Goal: Task Accomplishment & Management: Use online tool/utility

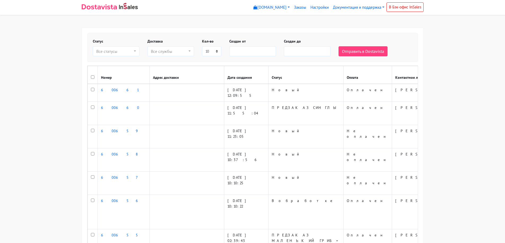
select select
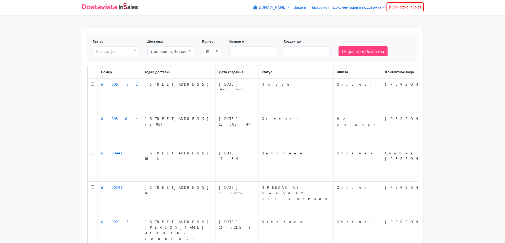
select select
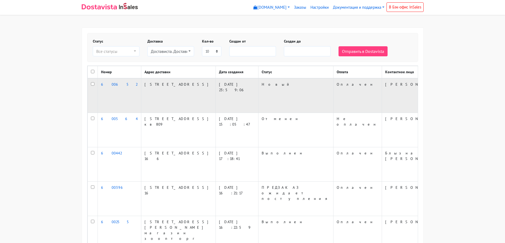
click at [92, 86] on input "checkbox" at bounding box center [92, 83] width 3 height 3
checkbox input "true"
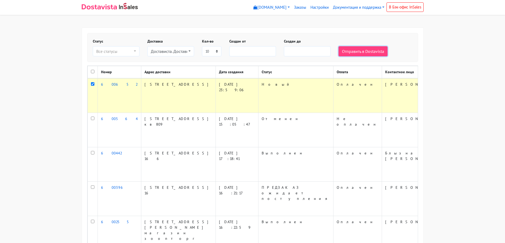
click at [373, 54] on button "Отправить в Dostavista" at bounding box center [362, 51] width 49 height 10
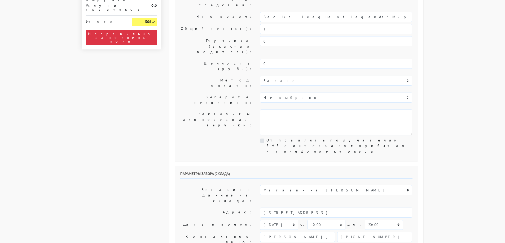
scroll to position [106, 0]
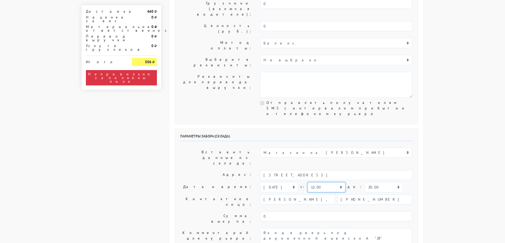
click at [327, 183] on select "00:00 00:30 01:00 01:30 02:00 02:30 03:00 03:30 04:00 04:30 05:00 05:30 06:00 0…" at bounding box center [326, 188] width 38 height 10
select select "13:30"
click at [307, 183] on select "00:00 00:30 01:00 01:30 02:00 02:30 03:00 03:30 04:00 04:30 05:00 05:30 06:00 0…" at bounding box center [326, 188] width 38 height 10
click at [375, 183] on select "00:00 00:30 01:00 01:30 02:00 02:30 03:00 03:30 04:00 04:30 05:00 05:30 06:00 0…" at bounding box center [384, 188] width 38 height 10
select select "14:00"
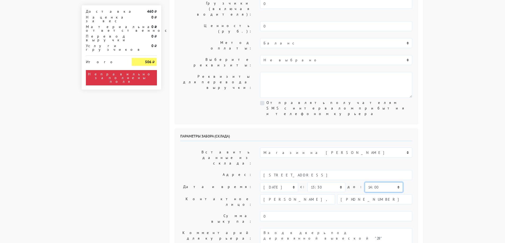
click at [365, 183] on select "00:00 00:30 01:00 01:30 02:00 02:30 03:00 03:30 04:00 04:30 05:00 05:30 06:00 0…" at bounding box center [384, 188] width 38 height 10
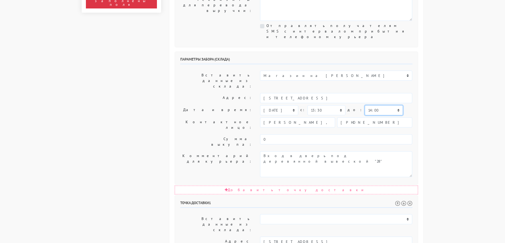
scroll to position [185, 0]
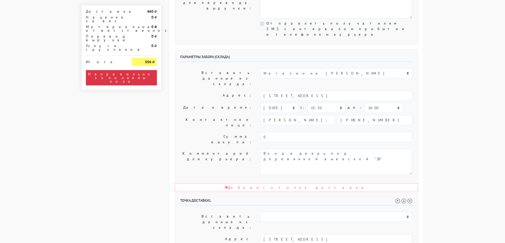
select select "14:00"
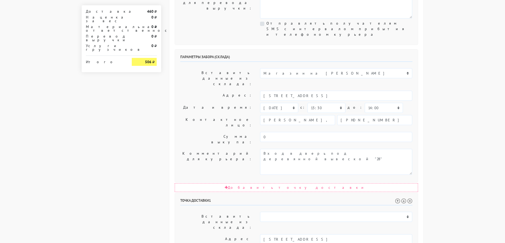
select select "15:30"
drag, startPoint x: 336, startPoint y: 194, endPoint x: 203, endPoint y: 188, distance: 133.7
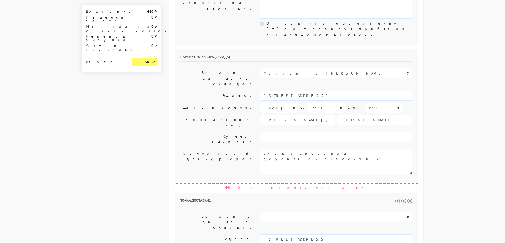
type textarea "Можно пожалуйста доставить до 17.00"
select select "16:00"
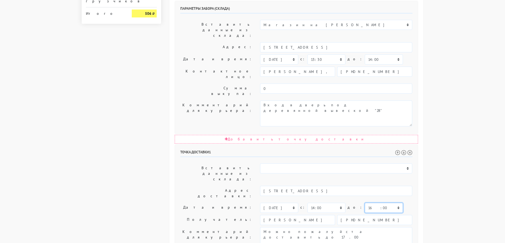
scroll to position [245, 0]
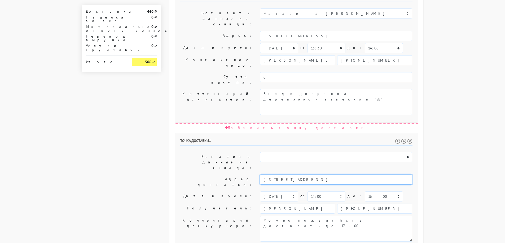
drag, startPoint x: 292, startPoint y: 99, endPoint x: 353, endPoint y: 99, distance: 61.5
click at [353, 175] on input "[STREET_ADDRESS]" at bounding box center [336, 180] width 152 height 10
click at [352, 175] on input "[STREET_ADDRESS]" at bounding box center [336, 180] width 152 height 10
type input "[STREET_ADDRESS] кв1345"
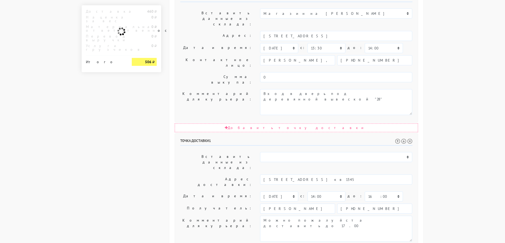
click at [440, 112] on body "[DOMAIN_NAME] [DOMAIN_NAME] Выйти Заказы Настройки 460" at bounding box center [252, 51] width 505 height 593
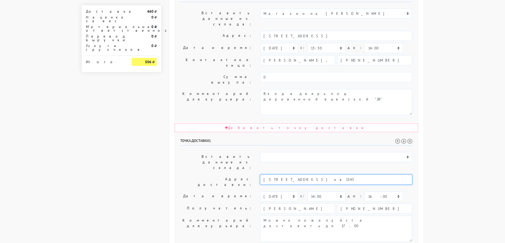
drag, startPoint x: 348, startPoint y: 99, endPoint x: 382, endPoint y: 99, distance: 33.1
click at [382, 175] on input "[STREET_ADDRESS] кв1345" at bounding box center [336, 180] width 152 height 10
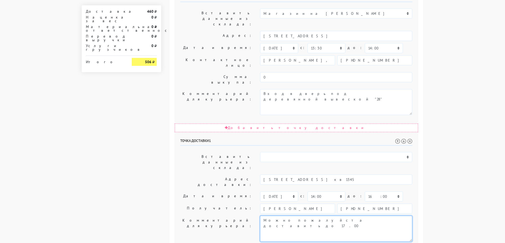
drag, startPoint x: 244, startPoint y: 136, endPoint x: 97, endPoint y: 136, distance: 146.8
click at [97, 136] on div "Доставка 460 Наценка за вес 0 Материальная ответственность 0 Перевод выручки 0 …" at bounding box center [253, 64] width 350 height 565
paste textarea "в1345"
click at [266, 216] on textarea "Вход в дверь под деревянной вывеской "28" Можно пожалуйста доставить до 17.00" at bounding box center [336, 229] width 152 height 26
click at [267, 216] on textarea "Вход в дверь под деревянной вывеской "28" Можно пожалуйста доставить до 17.00" at bounding box center [336, 229] width 152 height 26
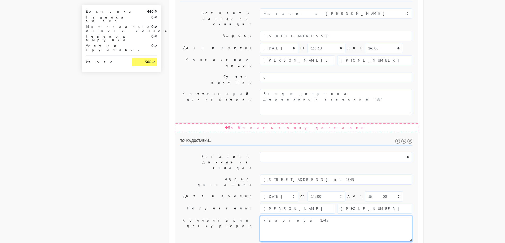
type textarea "квартира 1345"
